Goal: Transaction & Acquisition: Download file/media

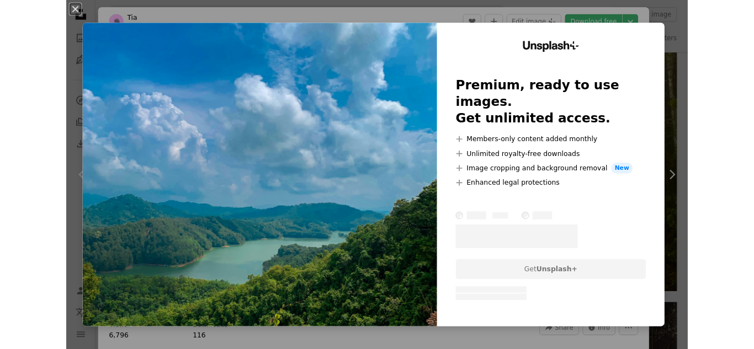
scroll to position [717, 0]
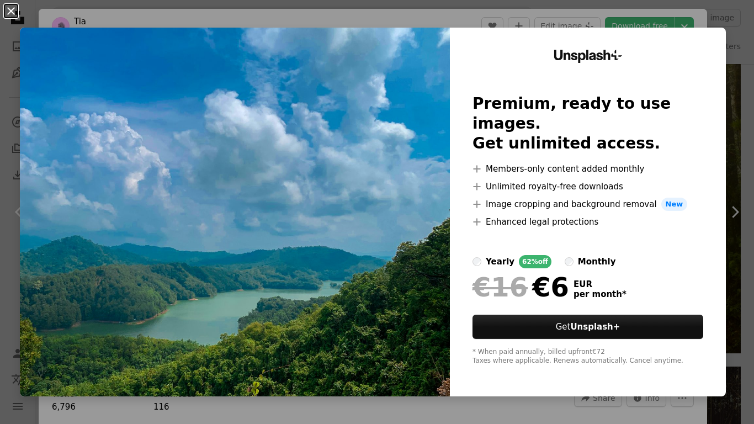
click at [6, 9] on button "An X shape" at bounding box center [10, 10] width 13 height 13
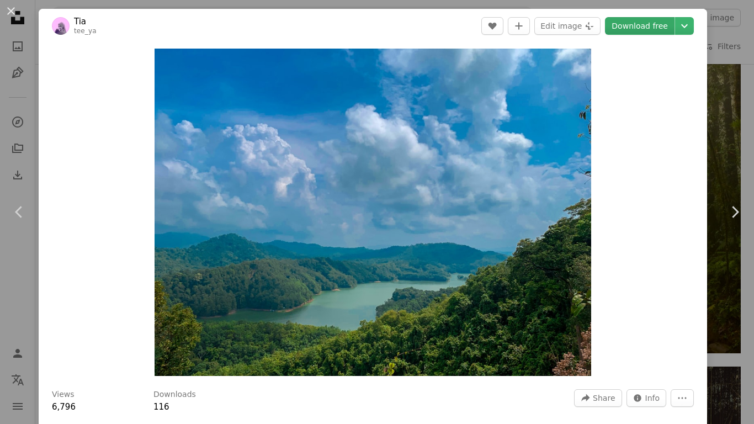
click at [652, 26] on link "Download free" at bounding box center [640, 26] width 70 height 18
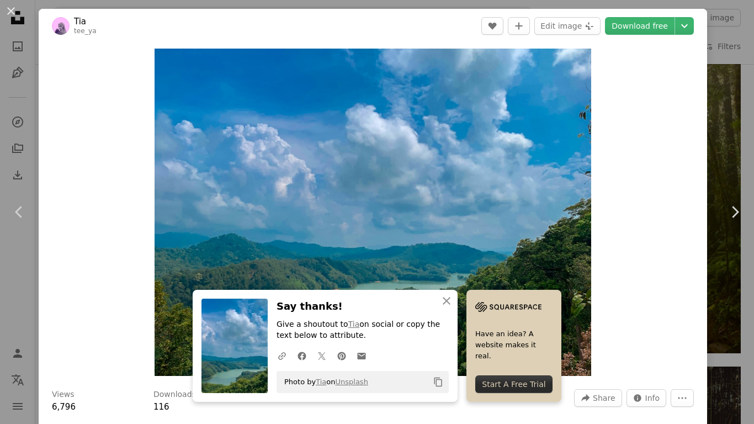
click at [502, 381] on div "Start A Free Trial" at bounding box center [513, 384] width 77 height 18
